Goal: Task Accomplishment & Management: Manage account settings

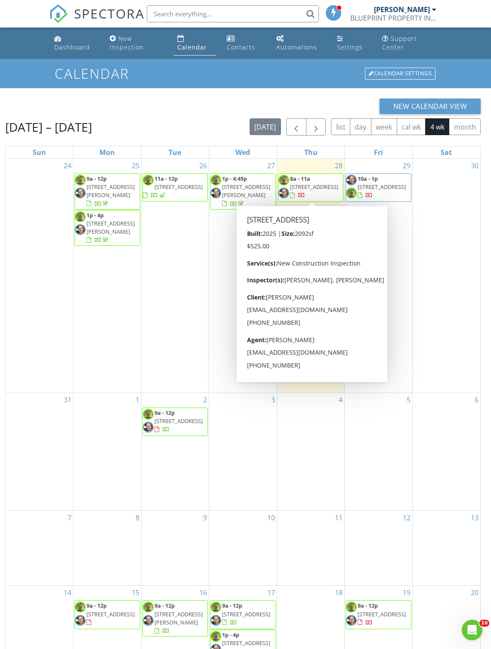
click at [312, 189] on span "13344 sw 75th ct , ocala 34473" at bounding box center [314, 187] width 48 height 8
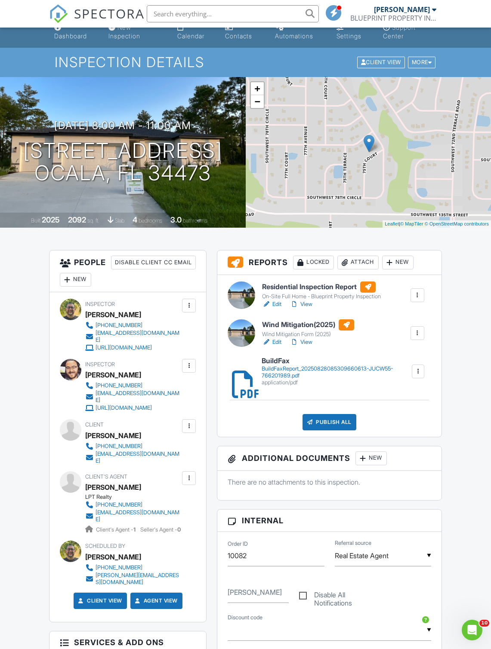
click at [312, 305] on link "View" at bounding box center [301, 304] width 22 height 9
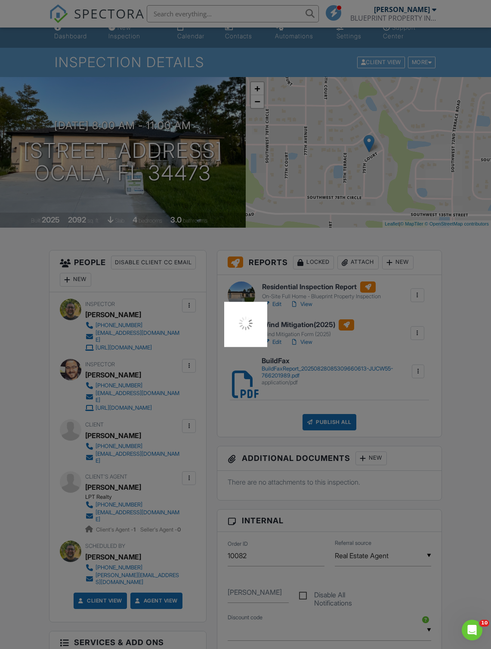
scroll to position [28, 0]
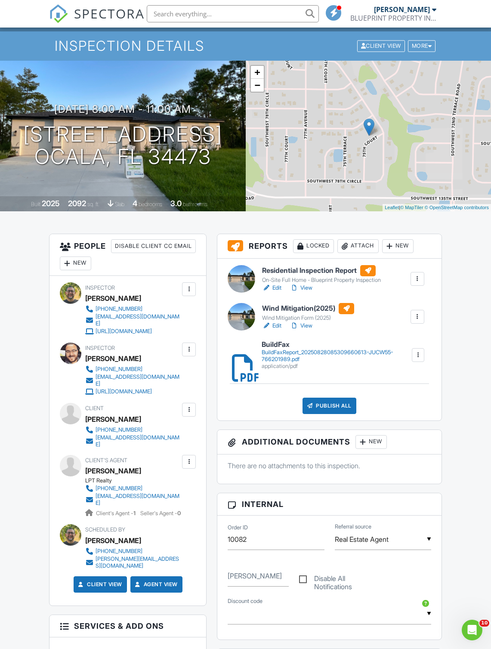
click at [310, 277] on div "On-Site Full Home - Blueprint Property Inspection" at bounding box center [321, 280] width 119 height 7
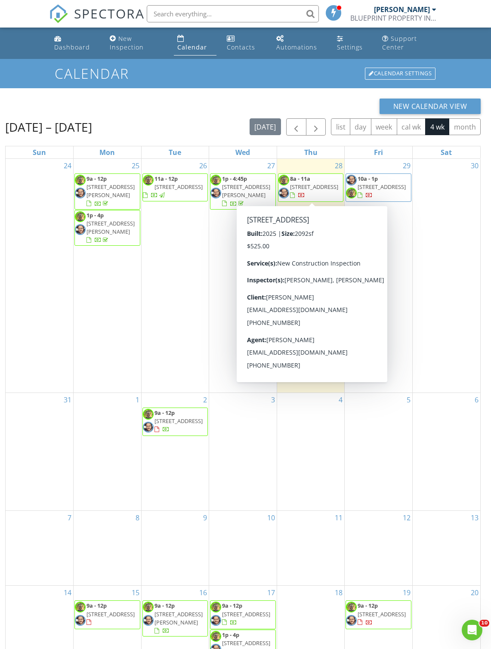
click at [310, 190] on span "13344 sw 75th ct , ocala 34473" at bounding box center [314, 187] width 48 height 8
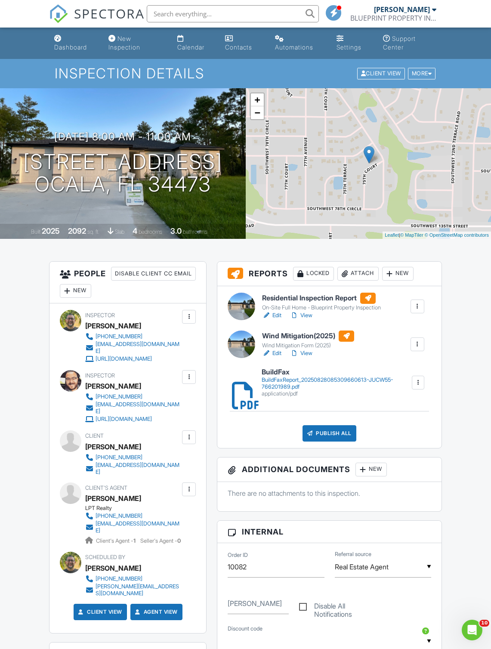
click at [312, 315] on link "View" at bounding box center [301, 315] width 22 height 9
click at [346, 435] on div "Publish All" at bounding box center [330, 433] width 54 height 16
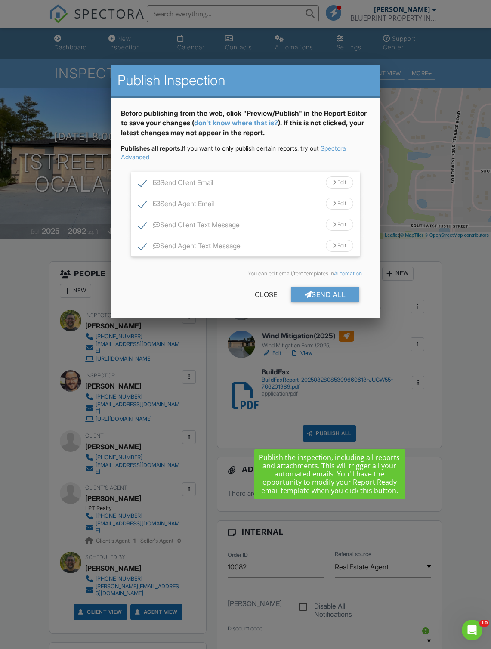
click at [343, 297] on div "Send All" at bounding box center [325, 294] width 69 height 15
